Goal: Information Seeking & Learning: Learn about a topic

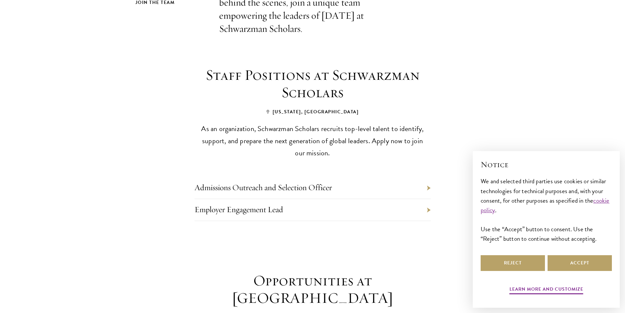
scroll to position [306, 0]
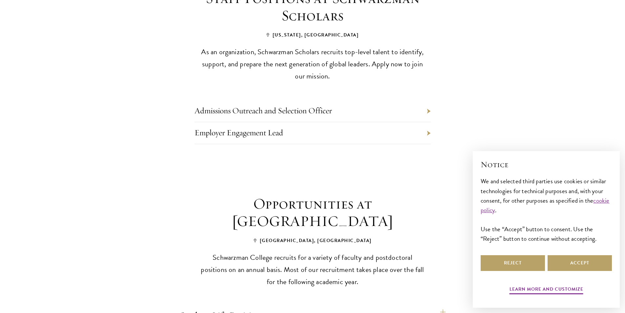
click at [384, 100] on li "Admissions Outreach and Selection Officer" at bounding box center [313, 111] width 236 height 22
click at [429, 101] on li "Admissions Outreach and Selection Officer" at bounding box center [313, 111] width 236 height 22
click at [432, 95] on div "Admissions Outreach and Selection Officer Employer Engagement Lead" at bounding box center [313, 123] width 276 height 82
click at [428, 100] on li "Admissions Outreach and Selection Officer" at bounding box center [313, 111] width 236 height 22
click at [304, 105] on link "Admissions Outreach and Selection Officer" at bounding box center [263, 110] width 137 height 10
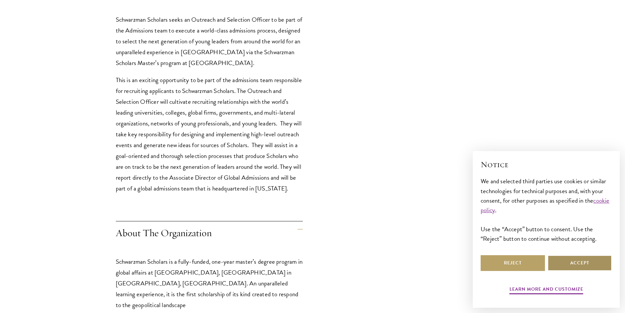
click at [571, 256] on button "Accept" at bounding box center [579, 263] width 64 height 16
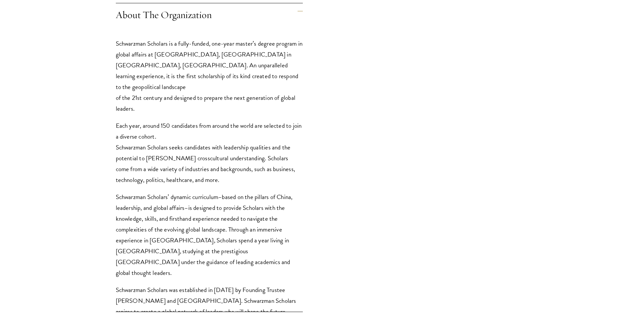
scroll to position [481, 0]
